Goal: Transaction & Acquisition: Purchase product/service

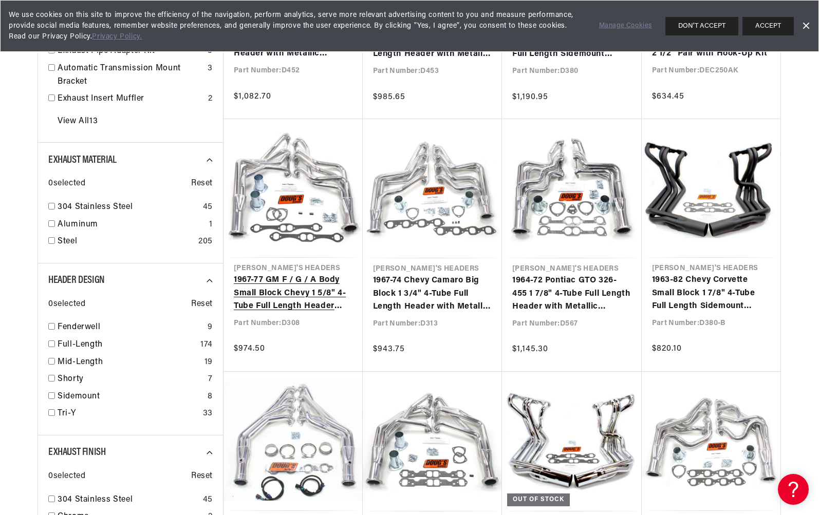
scroll to position [545, 1]
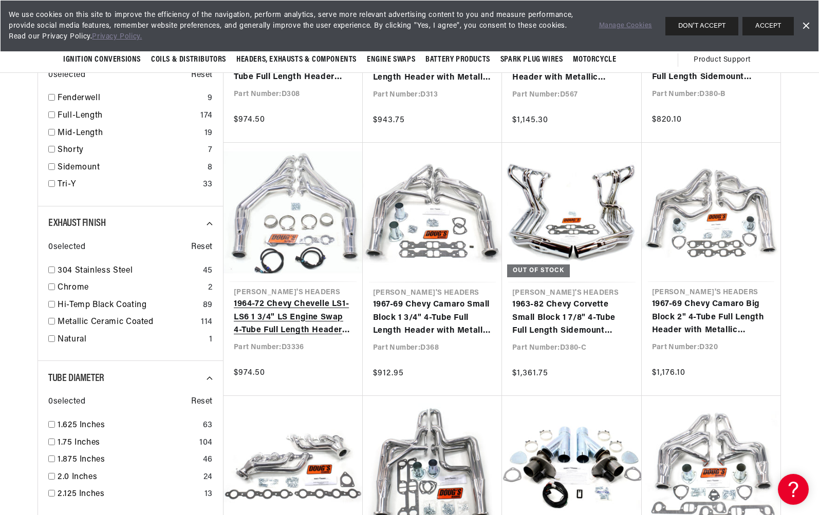
scroll to position [0, 311]
click at [311, 318] on link "1964-72 Chevy Chevelle LS1-LS6 1 3/4" LS Engine Swap 4-Tube Full Length Header …" at bounding box center [293, 318] width 119 height 40
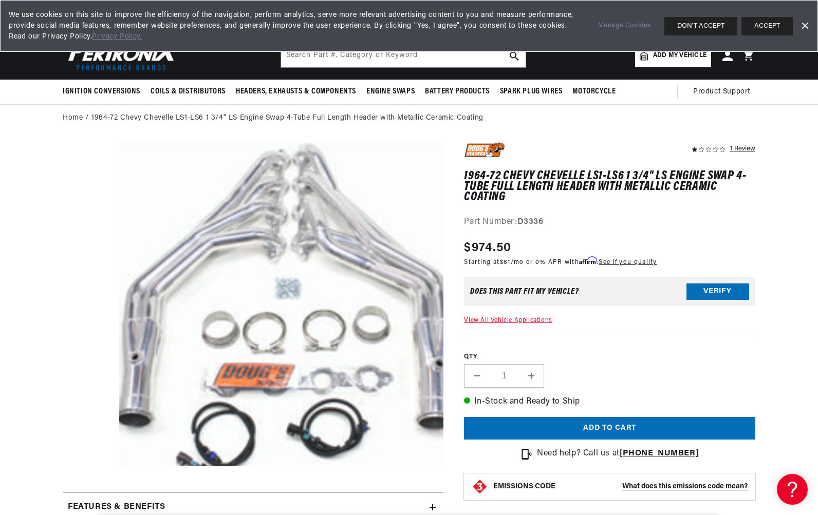
click at [718, 287] on button "Verify" at bounding box center [717, 292] width 63 height 16
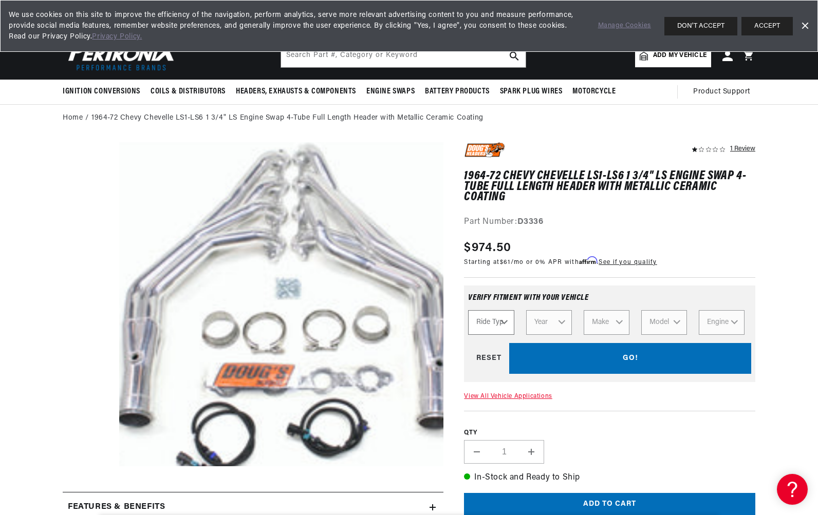
select select "Automotive"
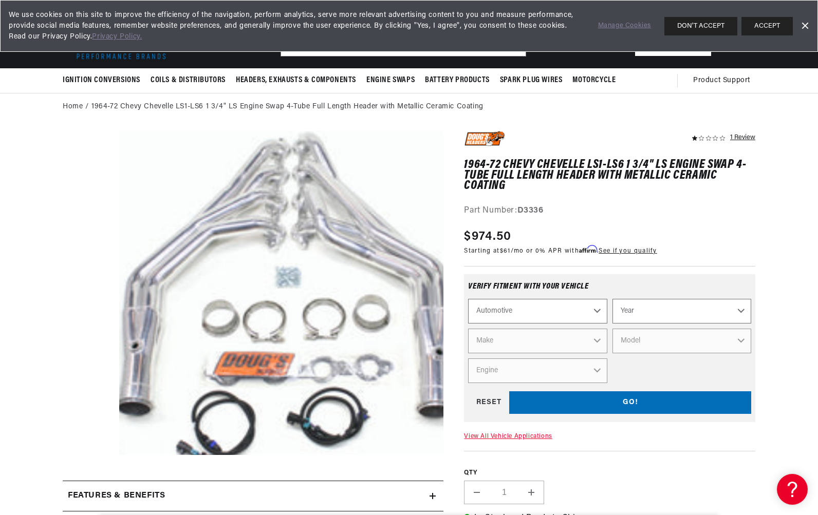
click at [599, 400] on div "GO! RESET" at bounding box center [609, 402] width 283 height 23
click at [490, 401] on div "RESET" at bounding box center [488, 402] width 41 height 23
select select "Ride Type"
click at [502, 435] on link "View All Vehicle Applications" at bounding box center [508, 436] width 88 height 6
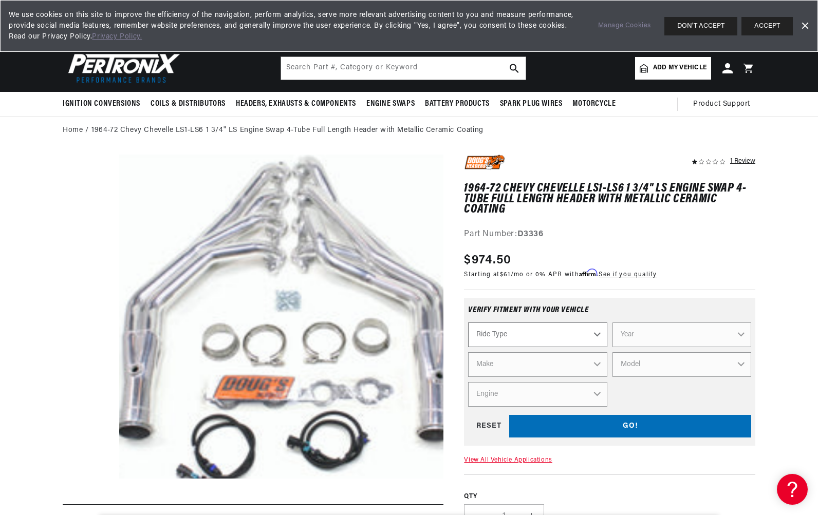
scroll to position [0, 311]
click at [702, 25] on button "DON'T ACCEPT" at bounding box center [700, 26] width 73 height 18
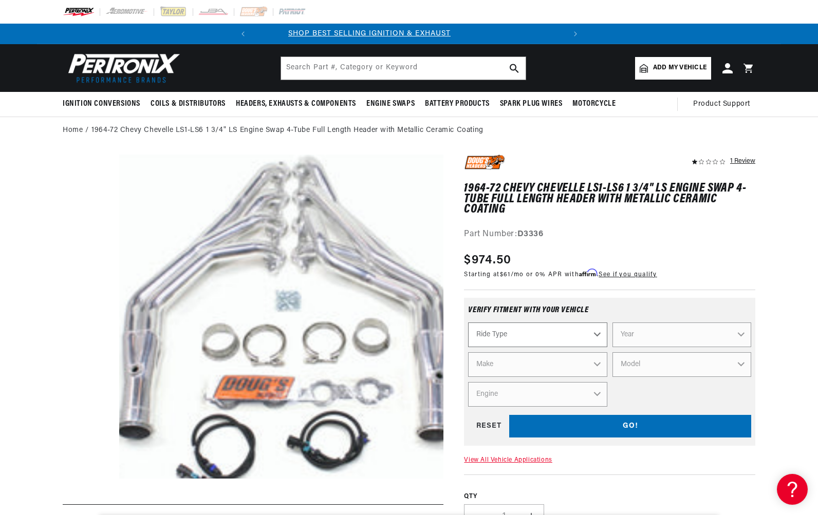
scroll to position [0, 0]
